Goal: Find specific page/section

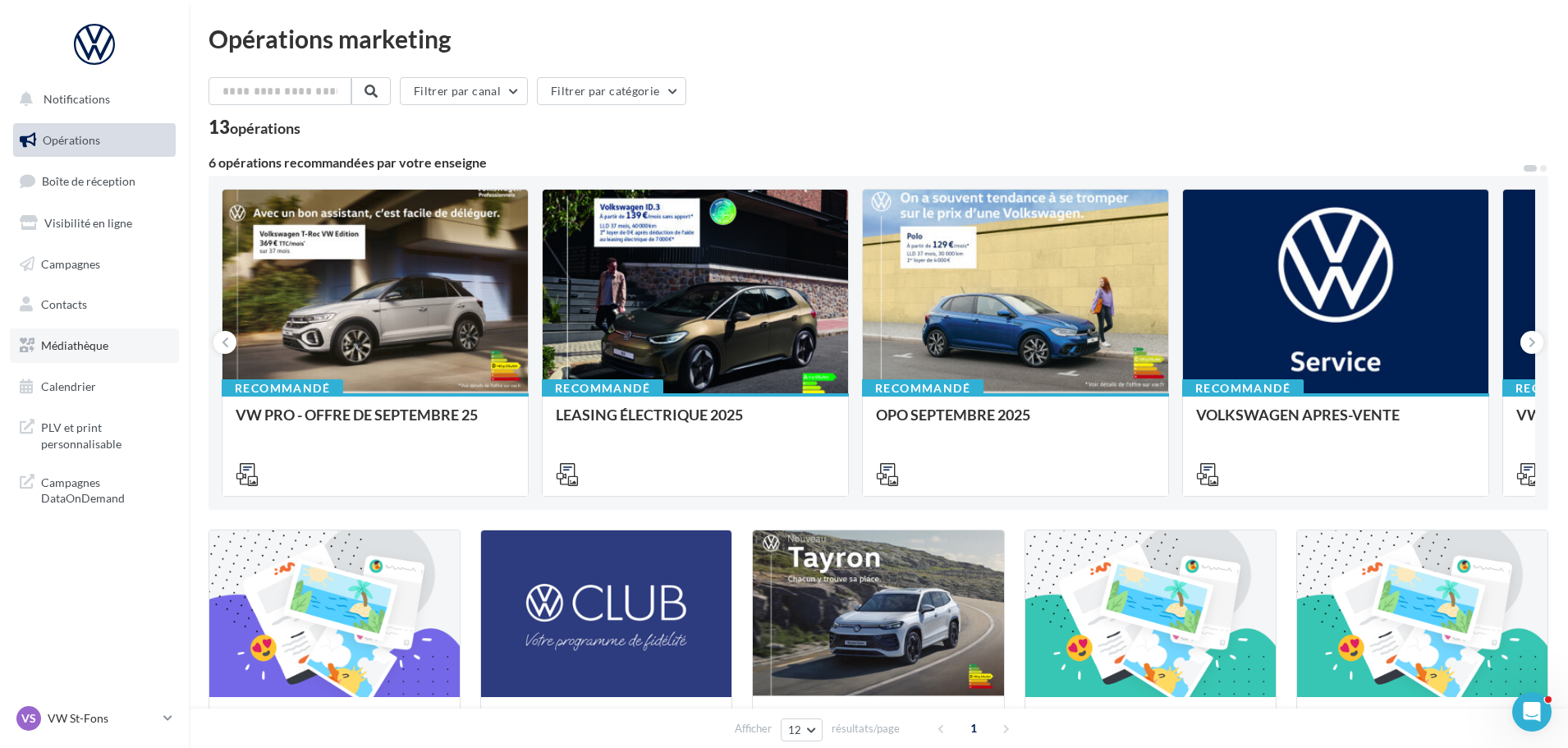
click at [74, 347] on span "Médiathèque" at bounding box center [75, 346] width 68 height 14
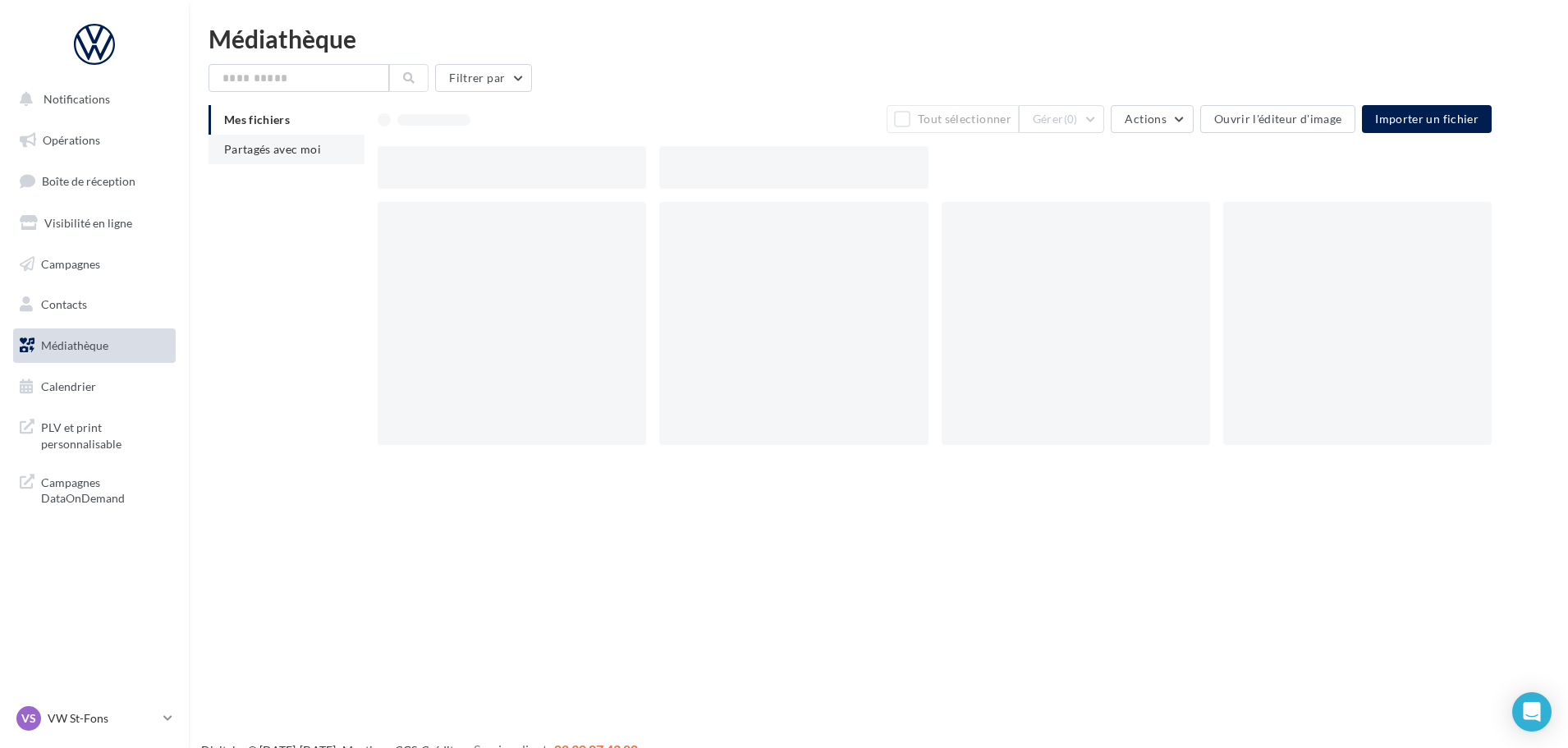
click at [271, 155] on span "Partagés avec moi" at bounding box center [272, 149] width 97 height 14
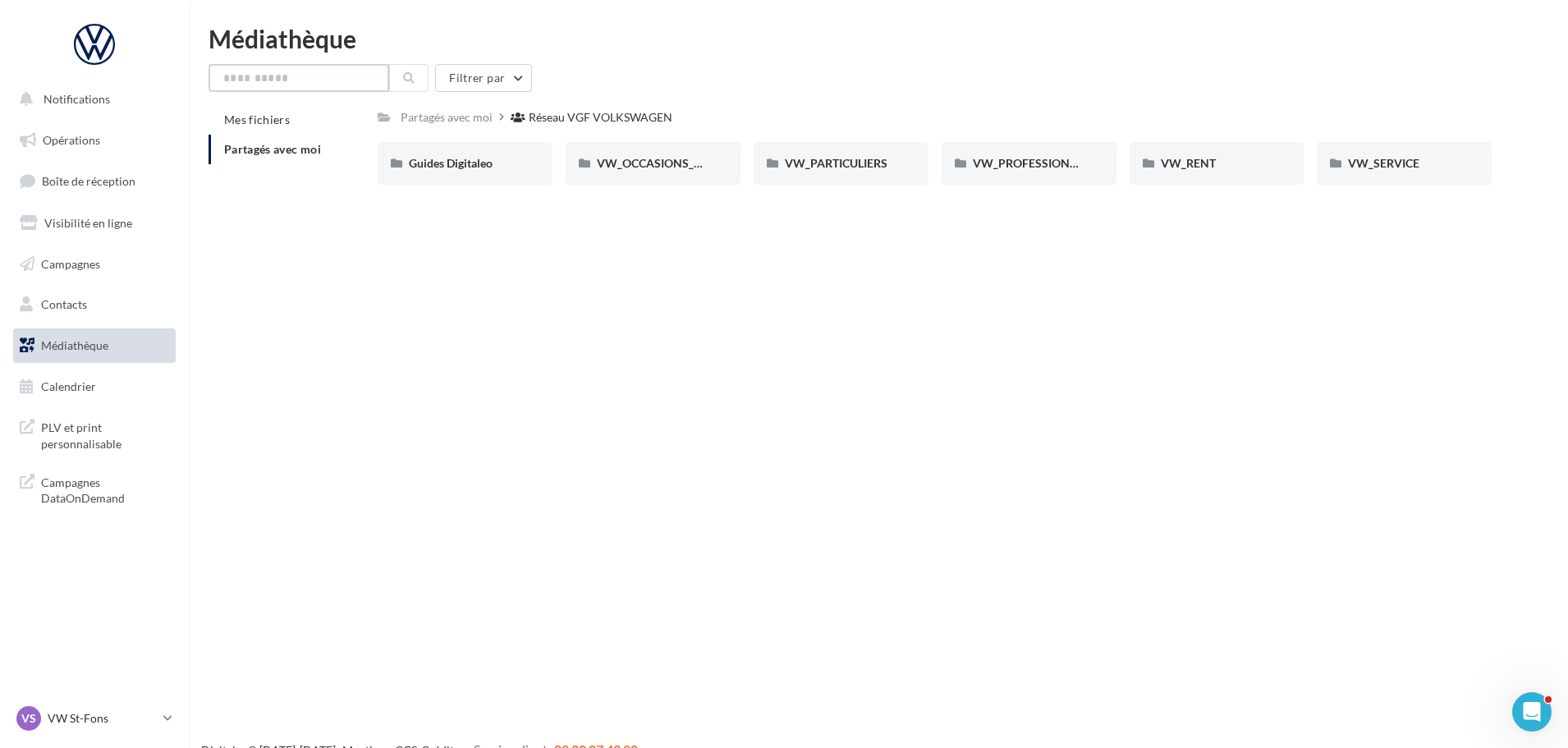
click at [335, 81] on input "text" at bounding box center [298, 78] width 181 height 27
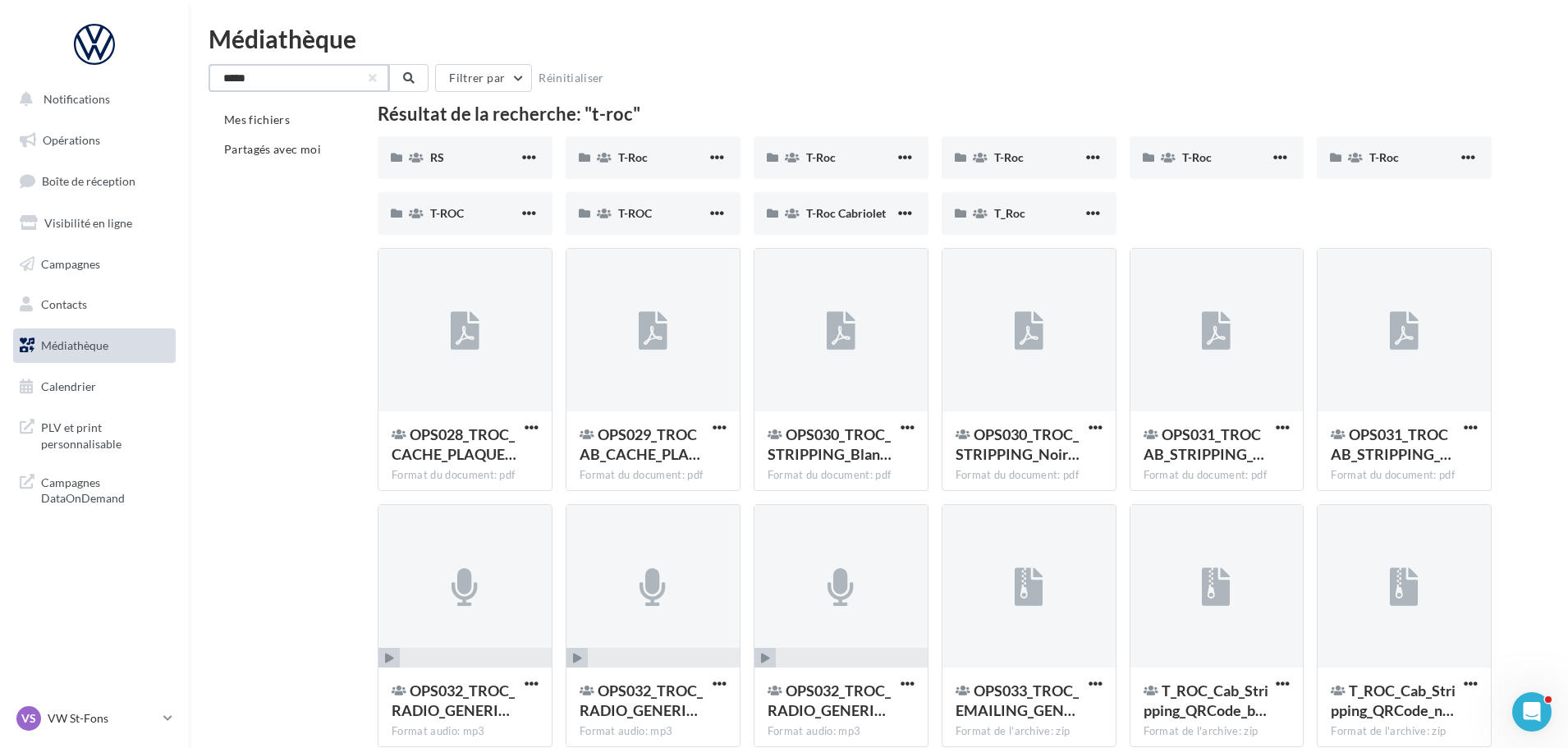
type input "*****"
